Goal: Register for event/course

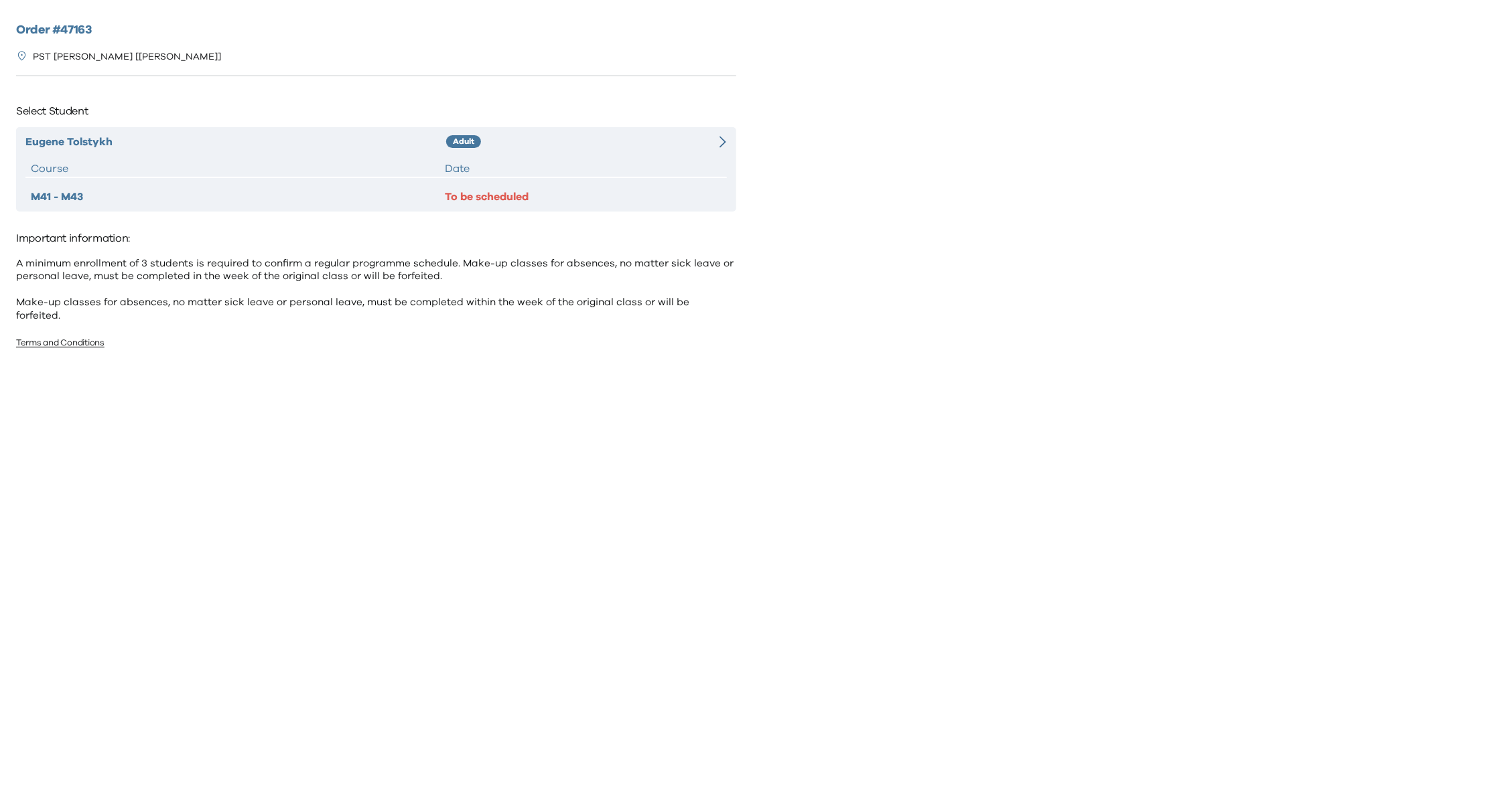
click at [572, 158] on div "[PERSON_NAME] Adult Course Date M41 - M43 To be scheduled" at bounding box center [376, 169] width 720 height 84
click at [544, 155] on div "[PERSON_NAME] Adult Course Date M41 - M43 To be scheduled" at bounding box center [376, 169] width 720 height 84
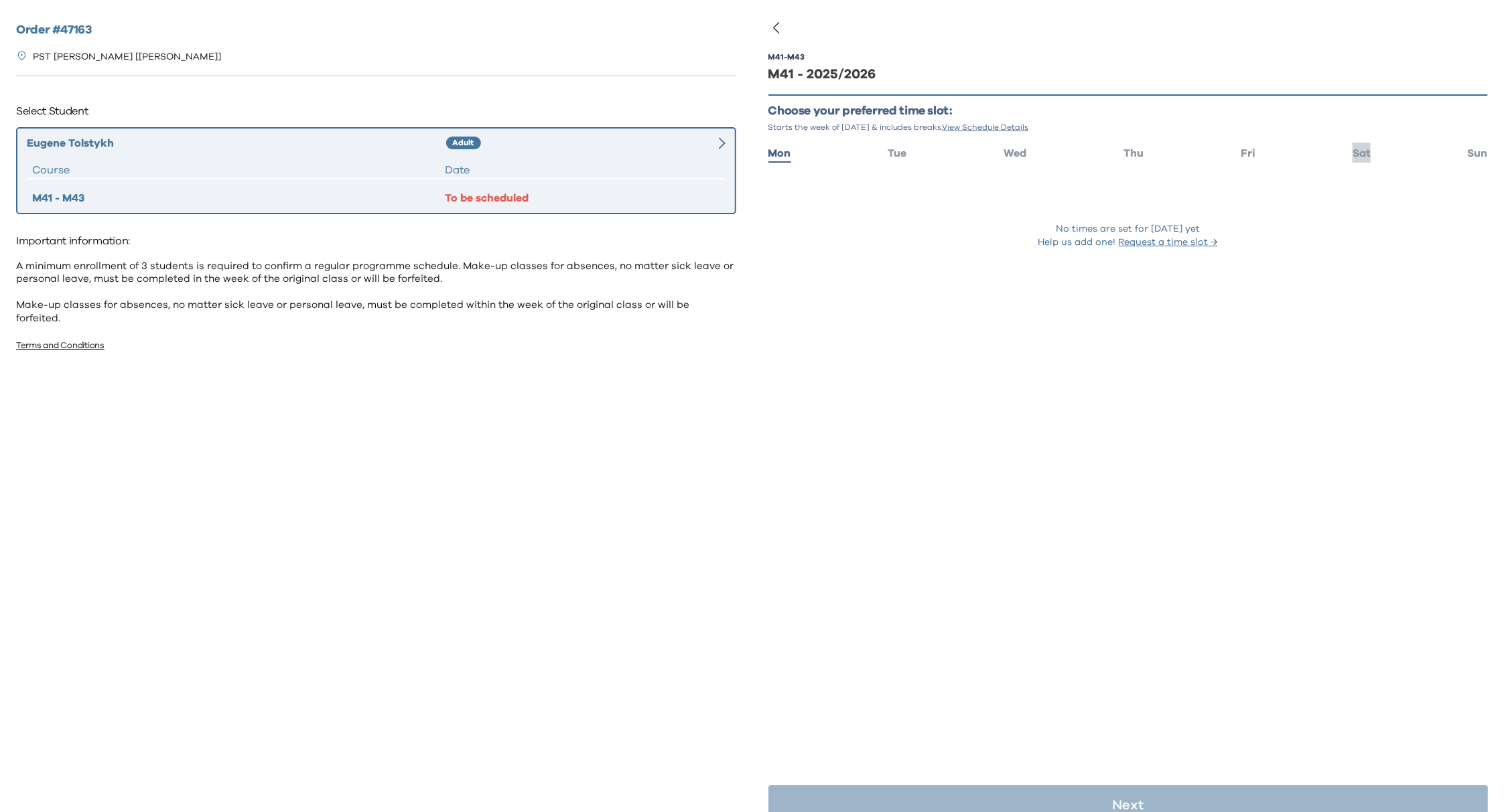
click at [1352, 150] on span "Sat" at bounding box center [1361, 153] width 18 height 11
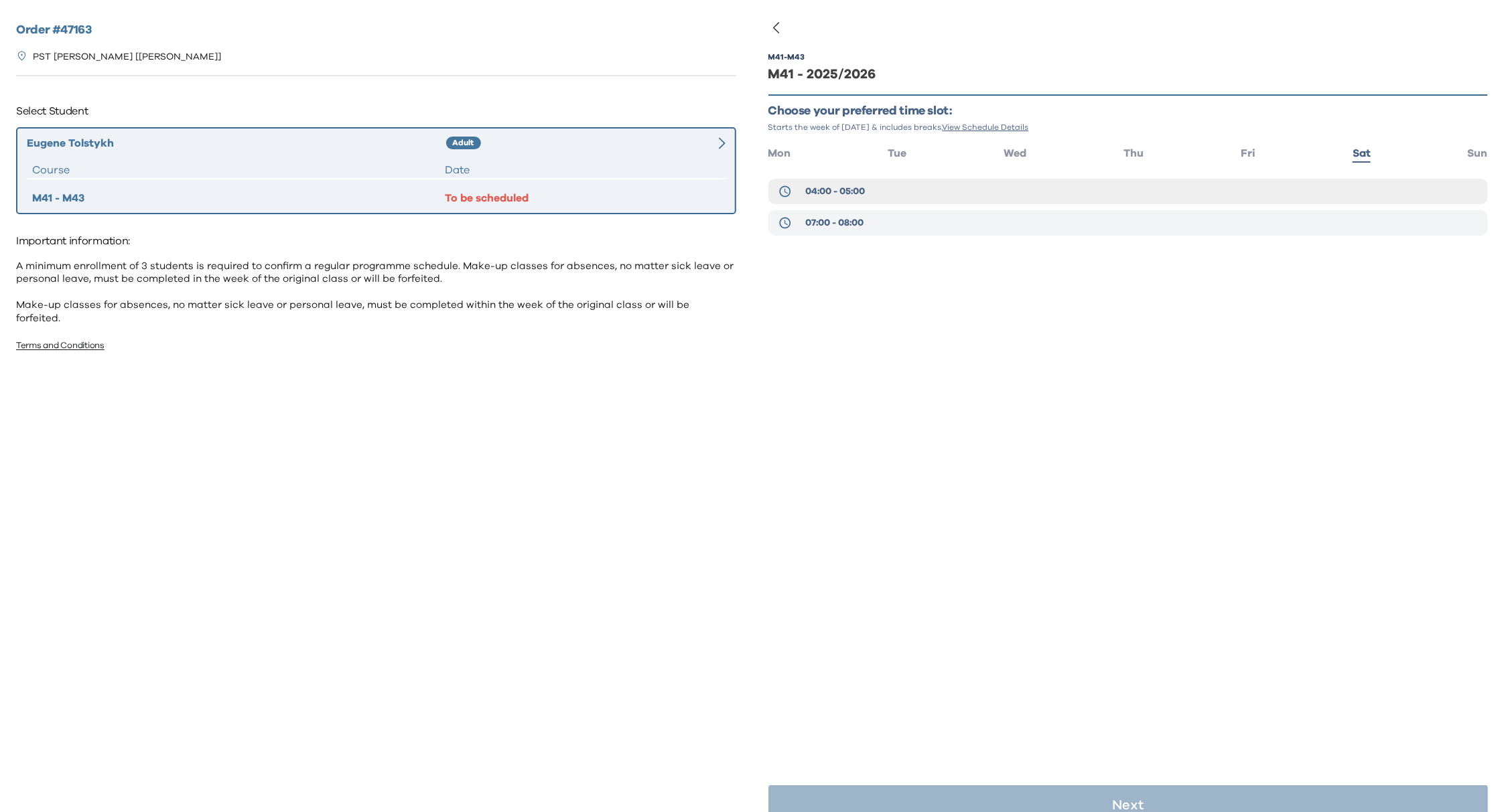
click at [829, 223] on span "07:00 - 08:00" at bounding box center [834, 222] width 58 height 13
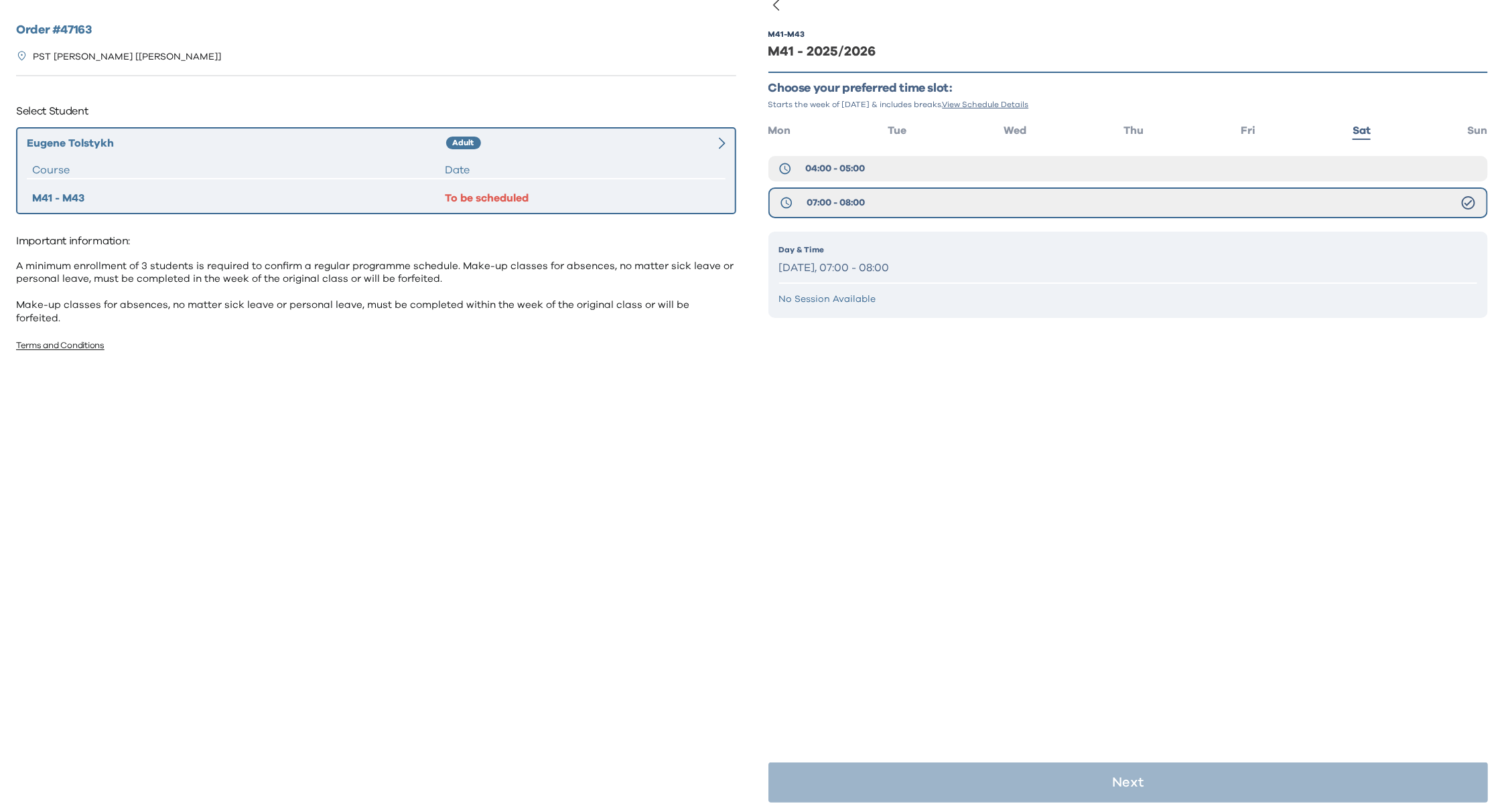
scroll to position [26, 0]
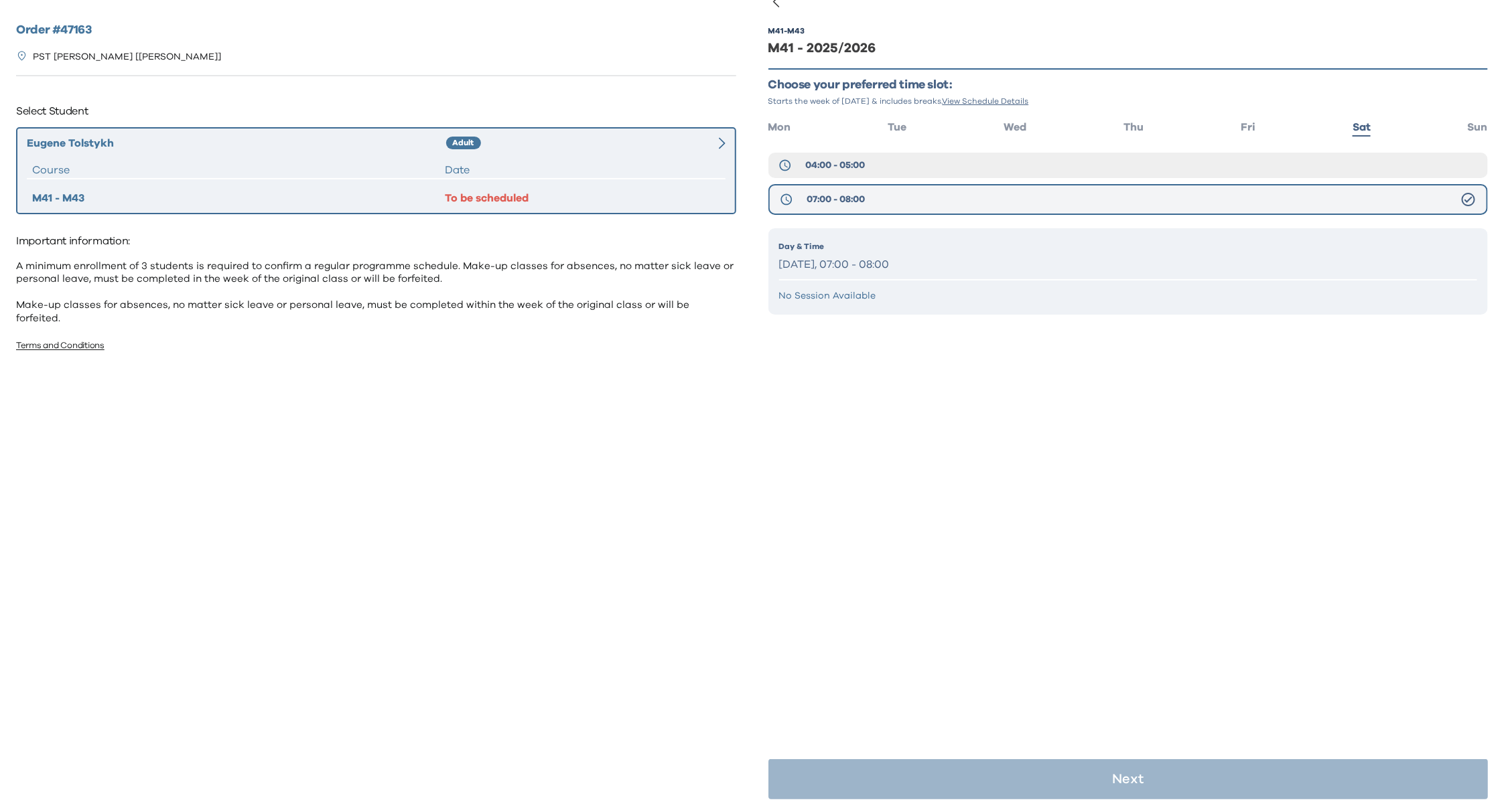
click at [829, 197] on span "07:00 - 08:00" at bounding box center [835, 199] width 58 height 13
click at [872, 246] on p "Day & Time" at bounding box center [1128, 246] width 699 height 12
click at [935, 260] on p "Saturday, 07:00 - 08:00" at bounding box center [1128, 265] width 699 height 19
drag, startPoint x: 634, startPoint y: 155, endPoint x: 724, endPoint y: 159, distance: 90.1
click at [635, 155] on div "[PERSON_NAME] Adult Course Date M41 - M43 To be scheduled" at bounding box center [376, 170] width 720 height 87
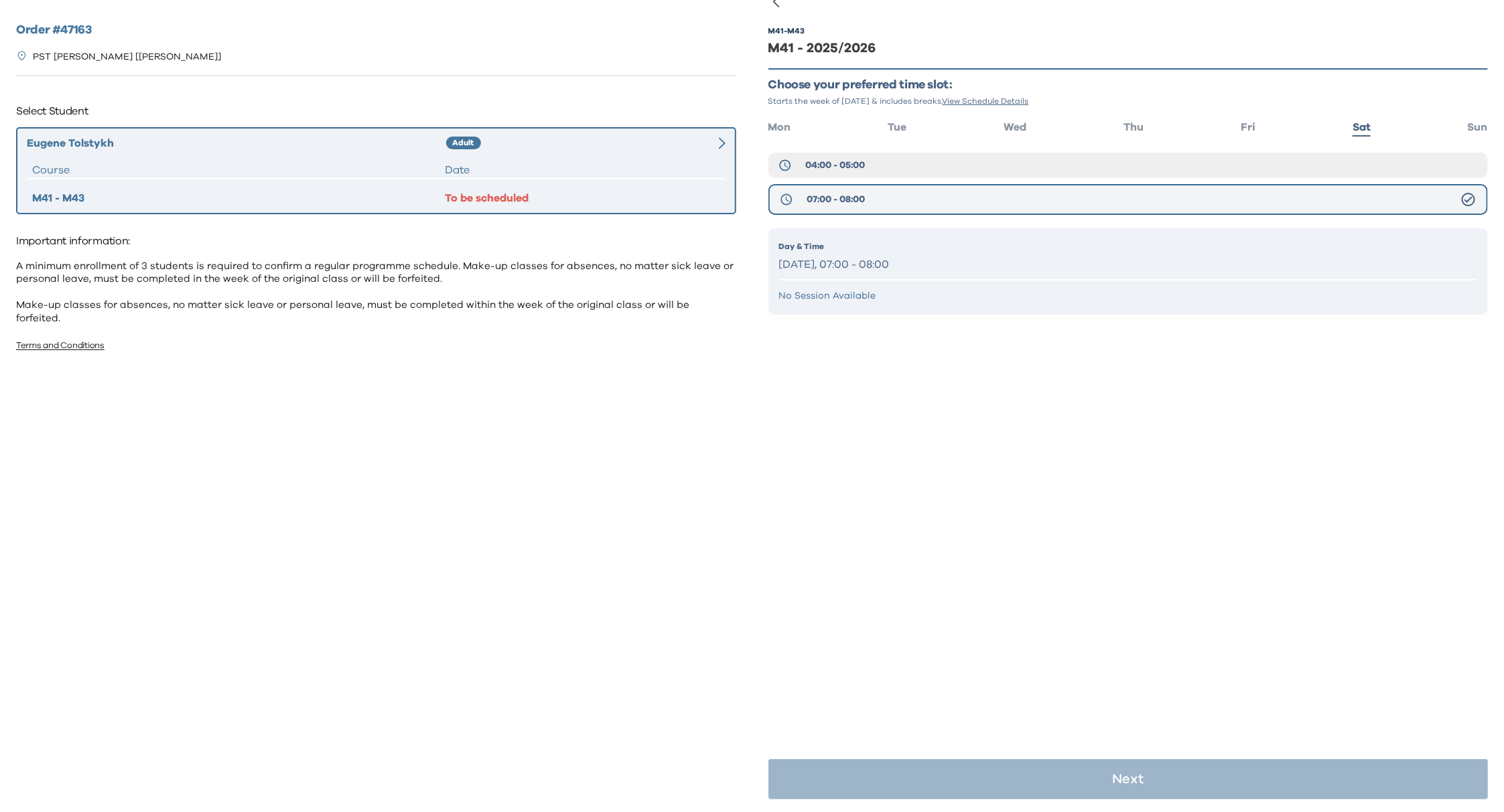
click at [917, 199] on button "07:00 - 08:00" at bounding box center [1129, 199] width 720 height 31
click at [1004, 262] on p "Saturday, 07:00 - 08:00" at bounding box center [1128, 265] width 699 height 19
click at [1079, 342] on div "M41 - M43 M41 - 2025/2026 Choose your preferred time slot: Starts the week of S…" at bounding box center [1129, 190] width 720 height 369
click at [1135, 455] on div "M41 - M43 M41 - 2025/2026 Choose your preferred time slot: Starts the week of S…" at bounding box center [1129, 406] width 720 height 812
drag, startPoint x: 1203, startPoint y: 672, endPoint x: 1269, endPoint y: 498, distance: 186.1
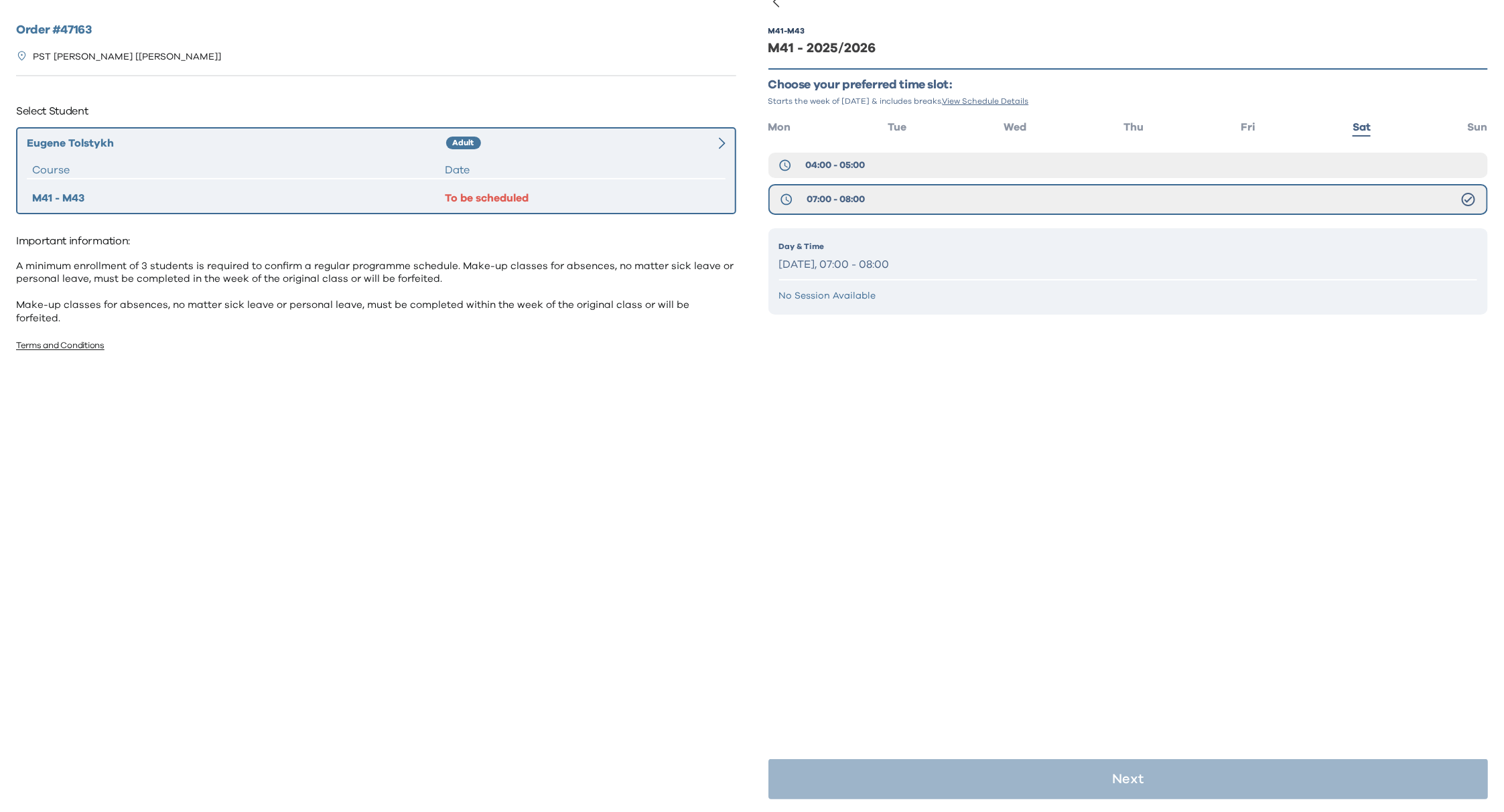
click at [1204, 672] on div "M41 - M43 M41 - 2025/2026 Choose your preferred time slot: Starts the week of S…" at bounding box center [1129, 406] width 720 height 812
click at [928, 158] on button "04:00 - 05:00" at bounding box center [1129, 165] width 720 height 25
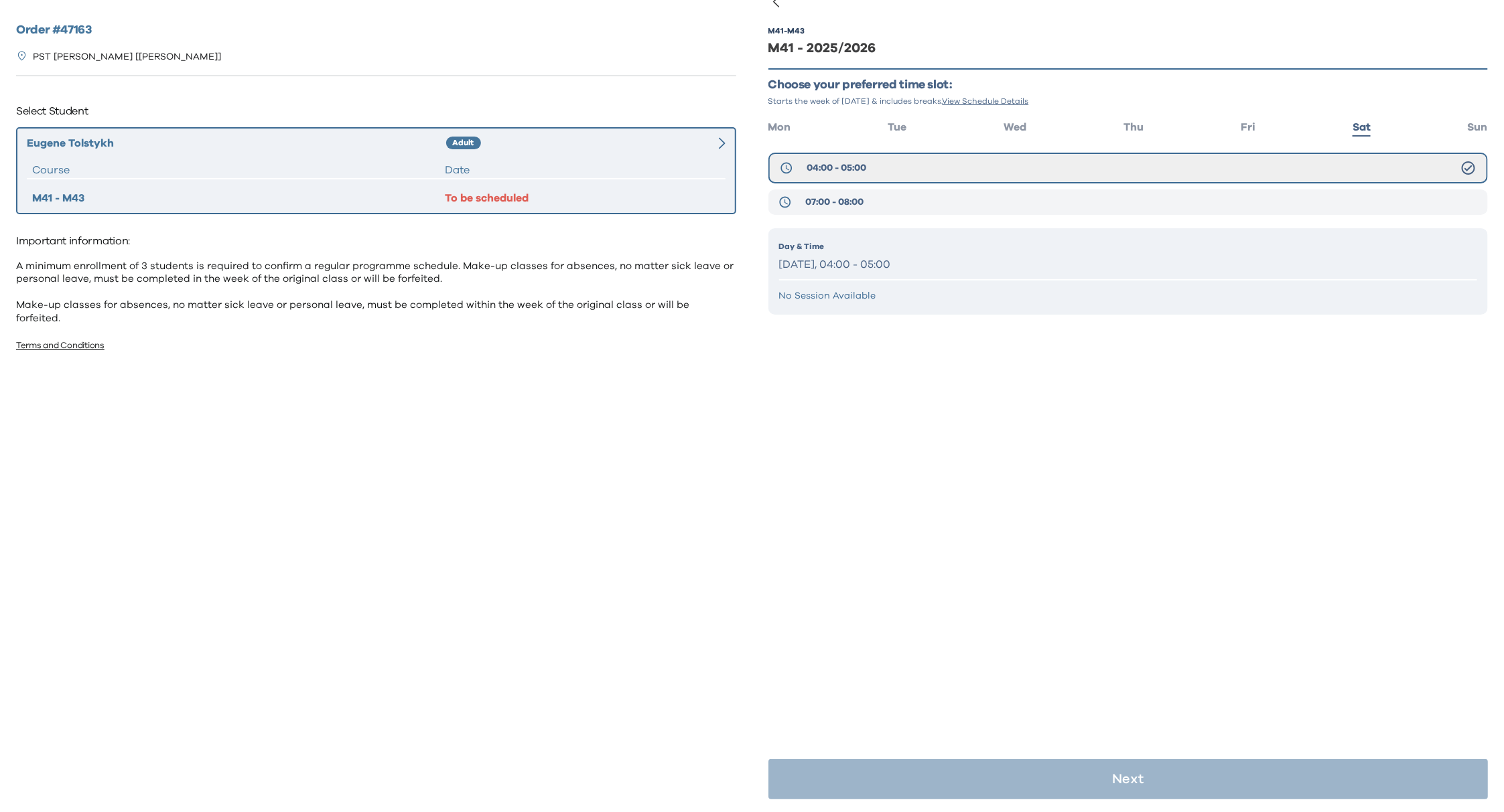
click at [888, 199] on button "07:00 - 08:00" at bounding box center [1129, 201] width 720 height 25
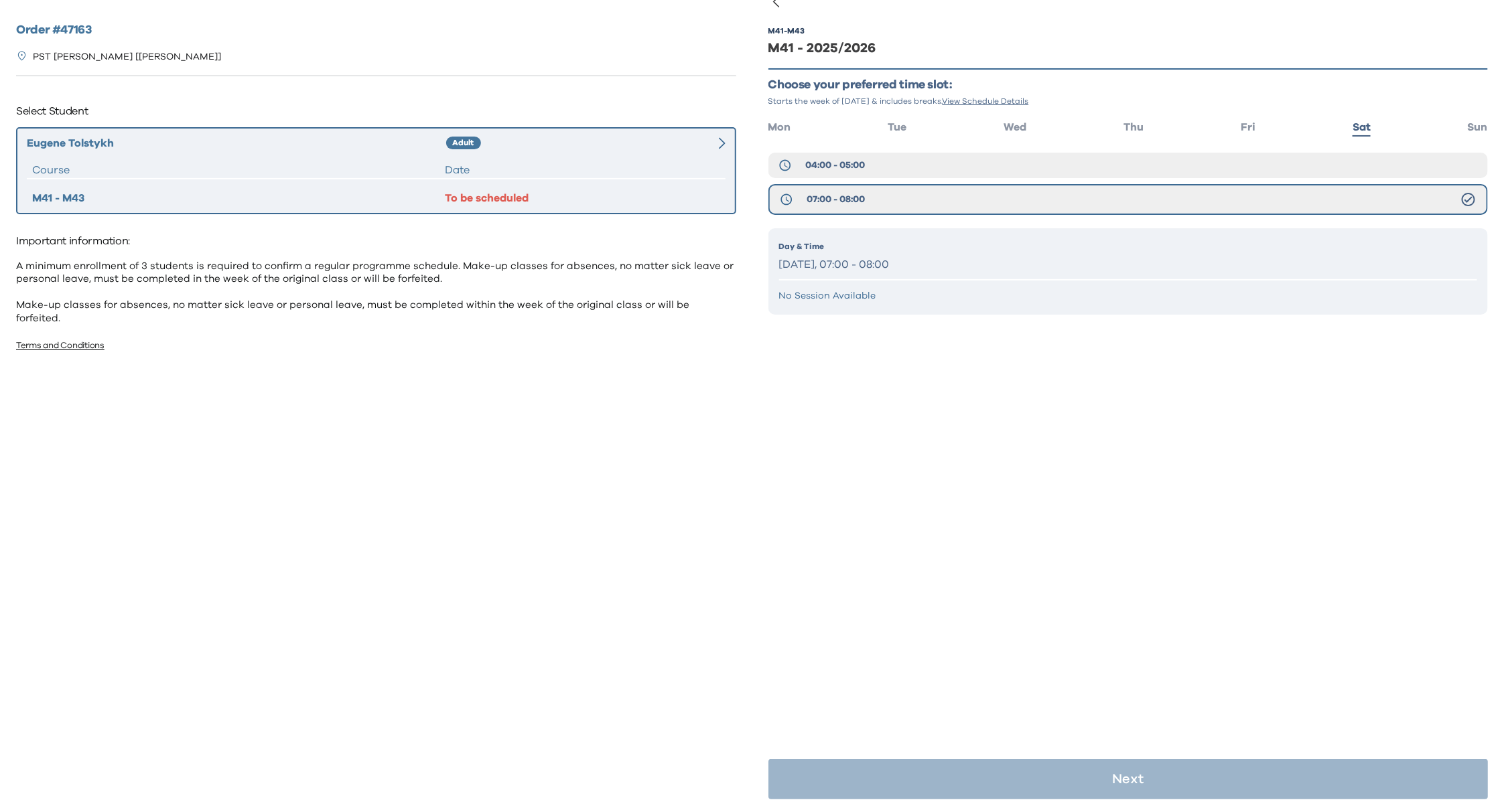
drag, startPoint x: 1124, startPoint y: 677, endPoint x: 858, endPoint y: 92, distance: 642.6
click at [1124, 675] on div "M41 - M43 M41 - 2025/2026 Choose your preferred time slot: Starts the week of S…" at bounding box center [1129, 406] width 720 height 812
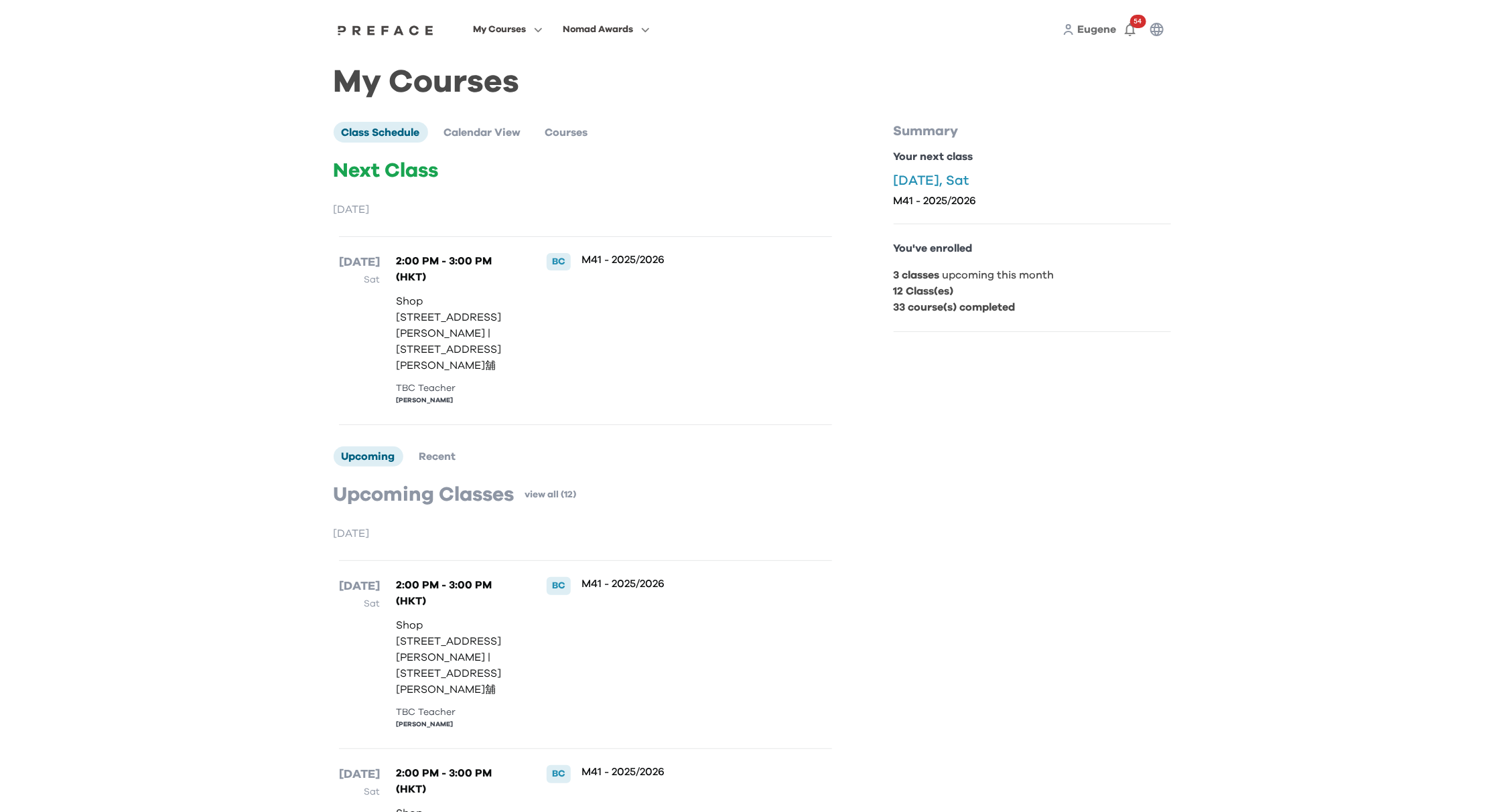
click at [394, 20] on div "My Courses Nomad Awards Eugene 54" at bounding box center [752, 29] width 857 height 59
click at [510, 31] on span "My Courses" at bounding box center [500, 29] width 53 height 16
click at [391, 39] on div "My Courses Nomad Awards Eugene 54" at bounding box center [752, 29] width 857 height 59
click at [394, 32] on img at bounding box center [386, 30] width 103 height 11
click at [1103, 29] on span "Eugene" at bounding box center [1097, 30] width 39 height 11
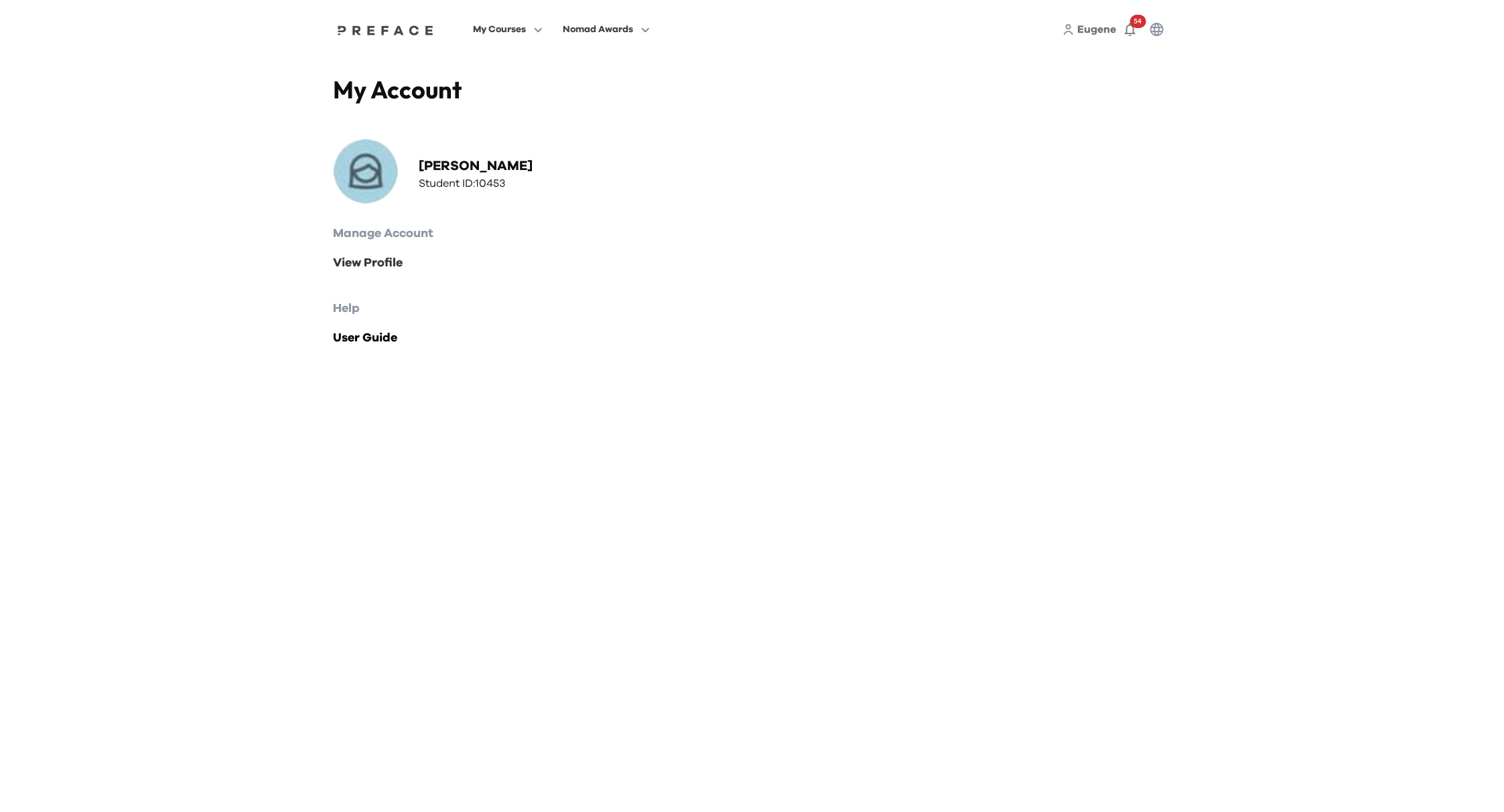
click at [388, 264] on link "View Profile" at bounding box center [752, 263] width 837 height 18
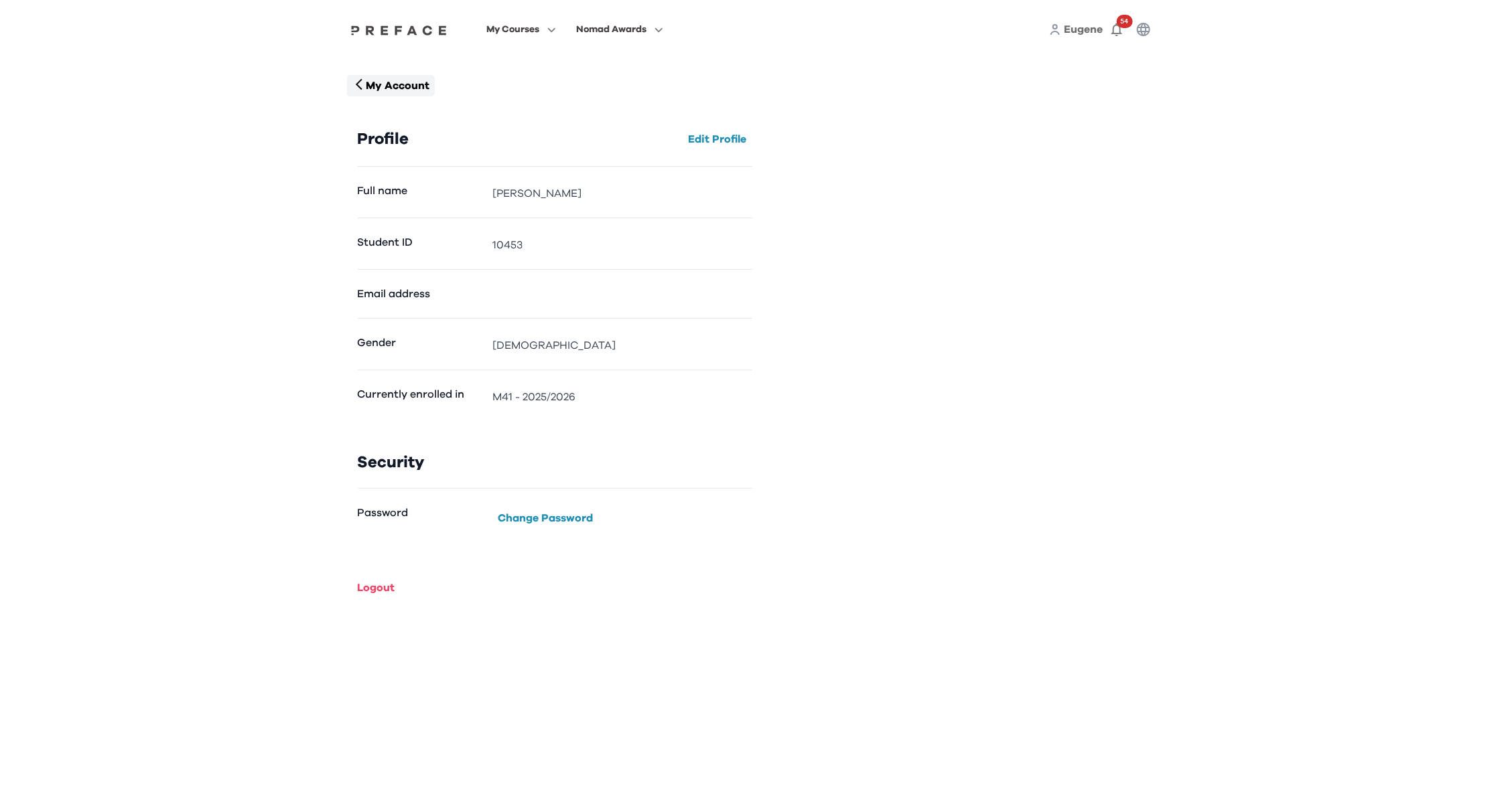
click at [389, 88] on p "My Account" at bounding box center [397, 86] width 64 height 16
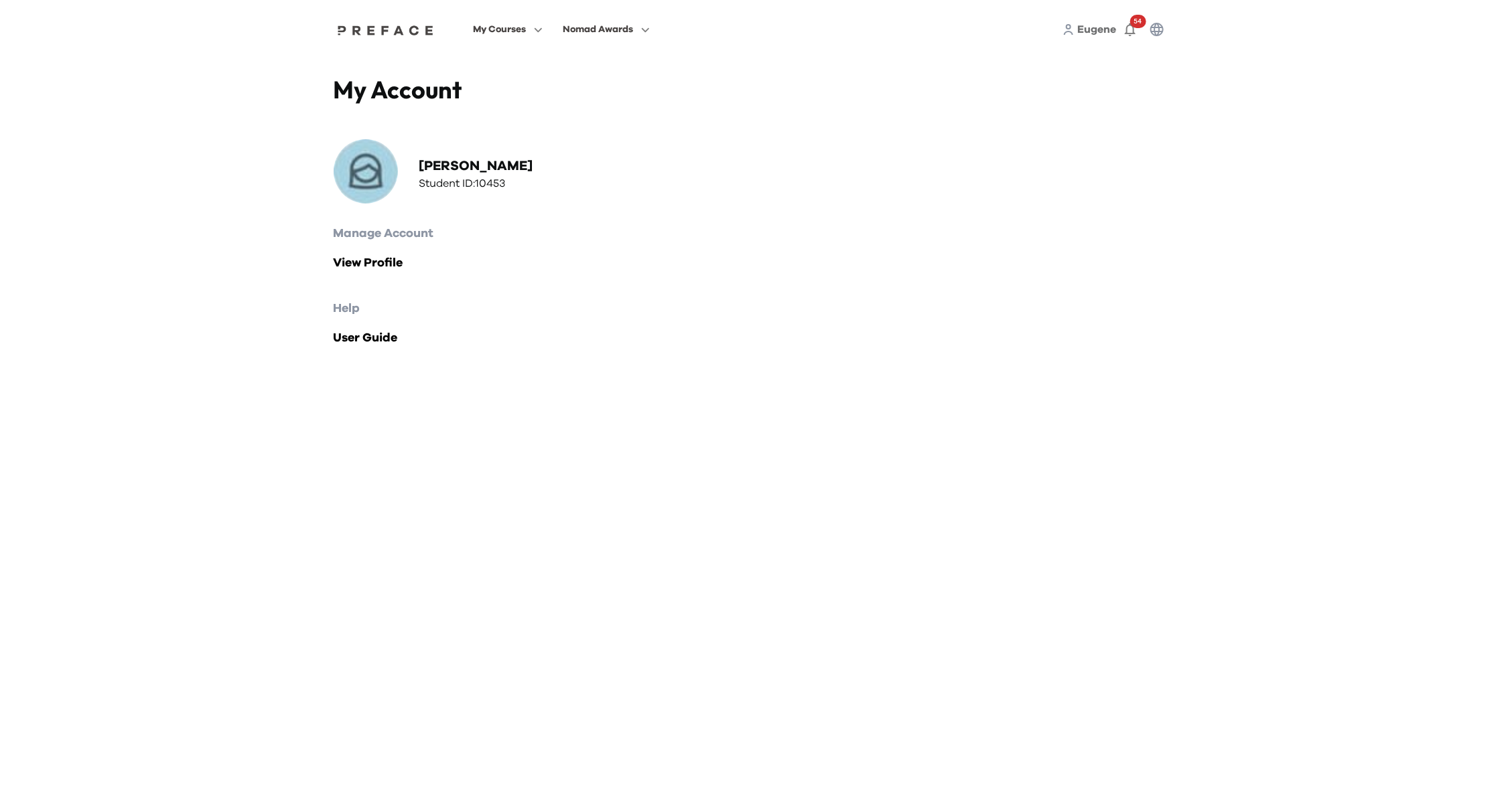
click at [400, 235] on h2 "Manage Account" at bounding box center [752, 233] width 837 height 18
click at [401, 233] on h2 "Manage Account" at bounding box center [752, 233] width 837 height 18
click at [379, 265] on link "View Profile" at bounding box center [752, 263] width 837 height 18
